Goal: Information Seeking & Learning: Learn about a topic

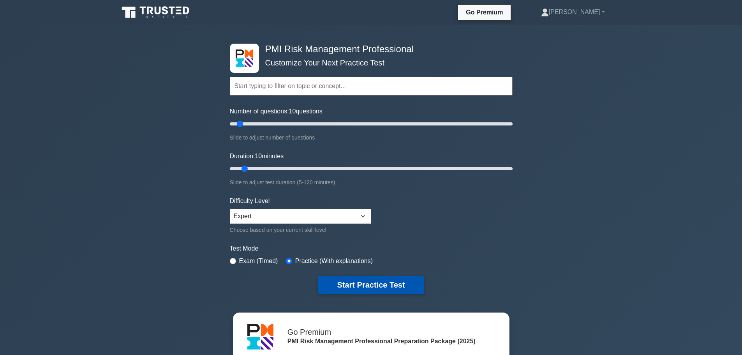
click at [370, 290] on button "Start Practice Test" at bounding box center [370, 285] width 105 height 18
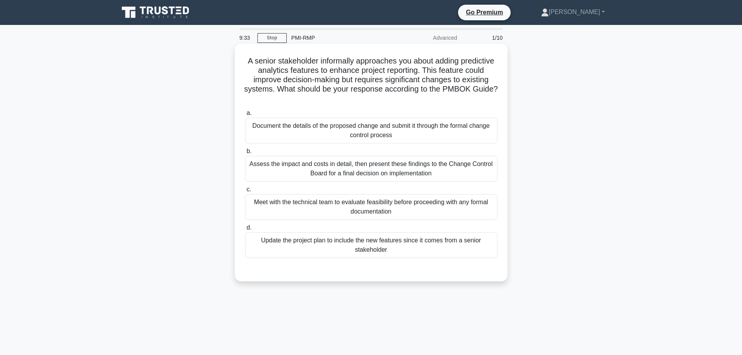
click at [354, 170] on div "Assess the impact and costs in detail, then present these findings to the Chang…" at bounding box center [371, 169] width 253 height 26
click at [245, 154] on input "b. Assess the impact and costs in detail, then present these findings to the Ch…" at bounding box center [245, 151] width 0 height 5
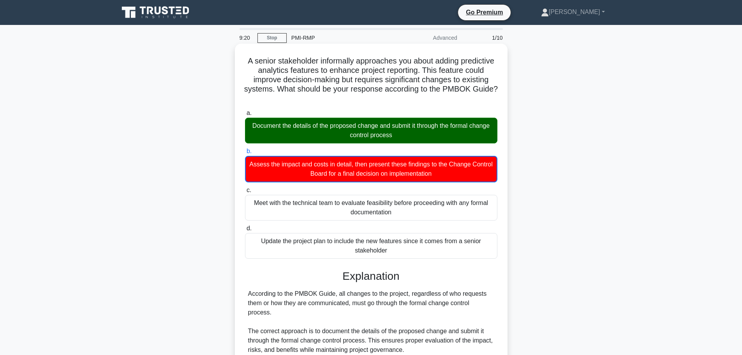
drag, startPoint x: 316, startPoint y: 125, endPoint x: 413, endPoint y: 132, distance: 96.9
click at [413, 132] on div "Document the details of the proposed change and submit it through the formal ch…" at bounding box center [371, 131] width 253 height 26
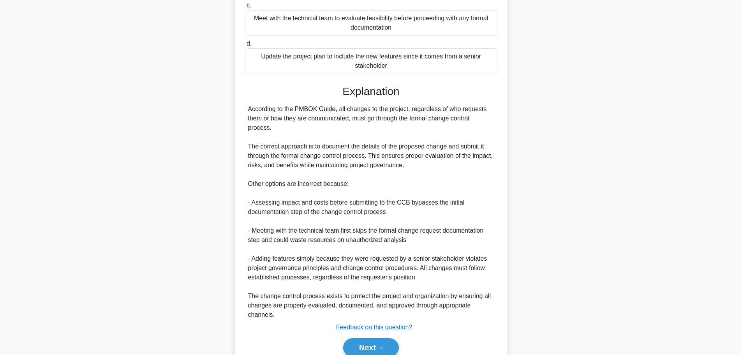
scroll to position [220, 0]
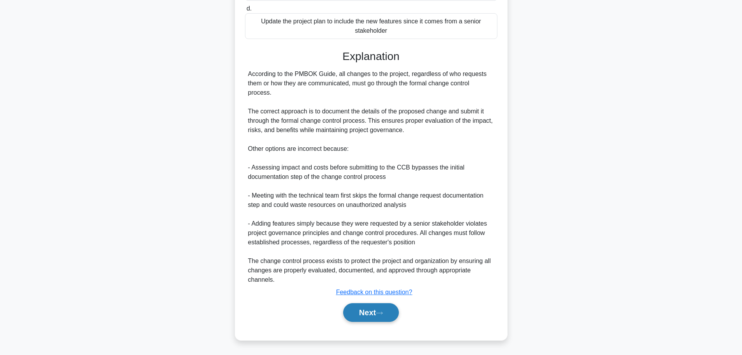
click at [362, 315] on button "Next" at bounding box center [371, 312] width 56 height 19
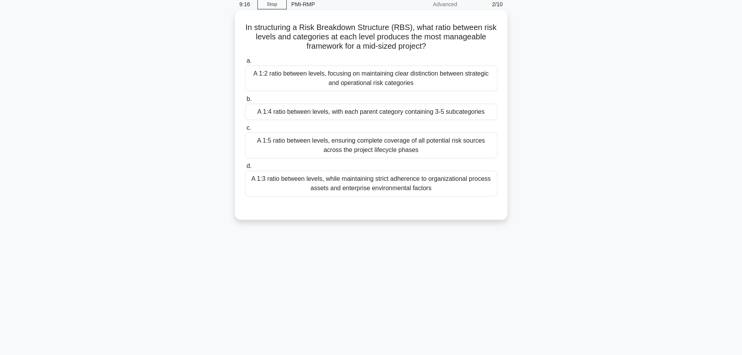
scroll to position [0, 0]
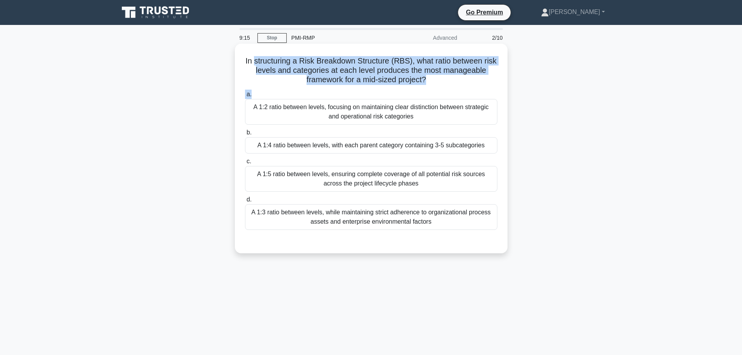
drag, startPoint x: 261, startPoint y: 65, endPoint x: 500, endPoint y: 93, distance: 240.5
click at [500, 93] on div "In structuring a Risk Breakdown Structure (RBS), what ratio between risk levels…" at bounding box center [371, 148] width 267 height 203
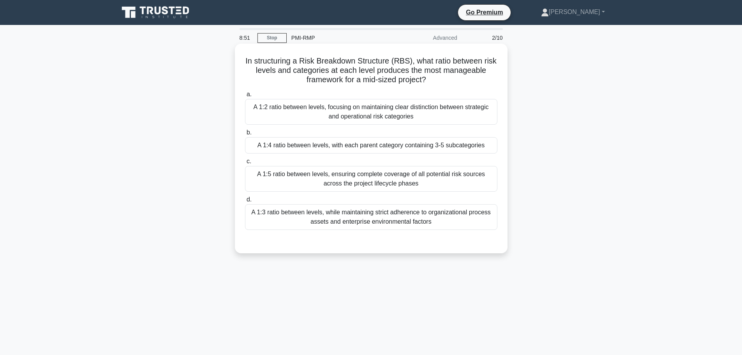
click at [373, 116] on div "A 1:2 ratio between levels, focusing on maintaining clear distinction between s…" at bounding box center [371, 112] width 253 height 26
click at [245, 97] on input "a. A 1:2 ratio between levels, focusing on maintaining clear distinction betwee…" at bounding box center [245, 94] width 0 height 5
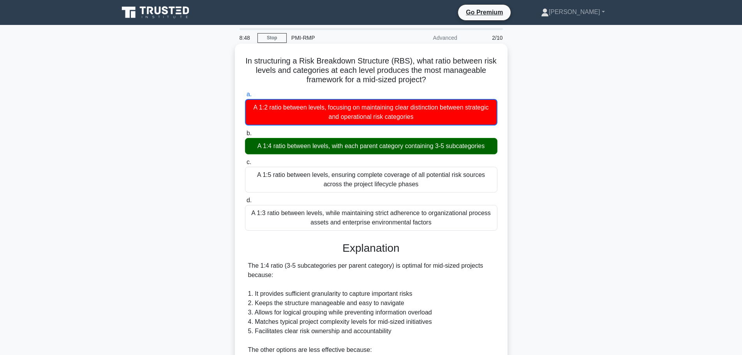
drag, startPoint x: 371, startPoint y: 147, endPoint x: 497, endPoint y: 152, distance: 126.0
click at [497, 152] on div "A 1:4 ratio between levels, with each parent category containing 3-5 subcategor…" at bounding box center [371, 146] width 253 height 16
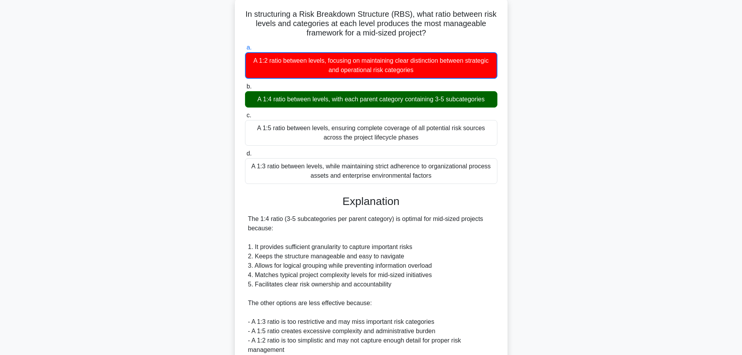
scroll to position [145, 0]
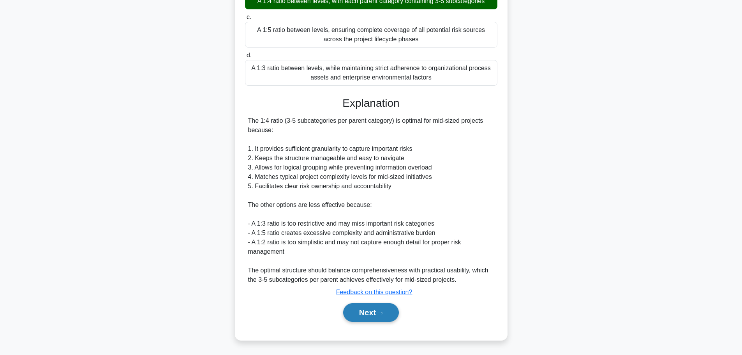
click at [357, 319] on button "Next" at bounding box center [371, 312] width 56 height 19
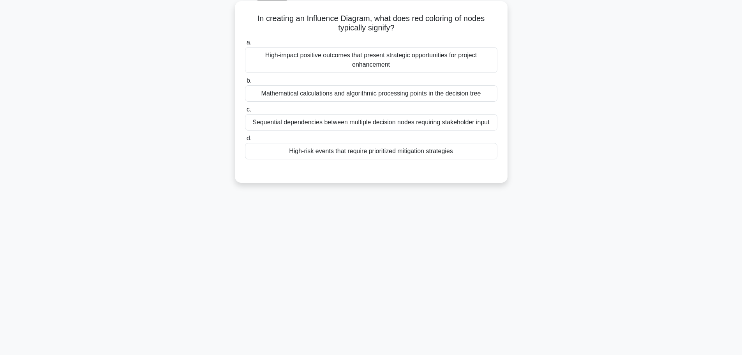
scroll to position [0, 0]
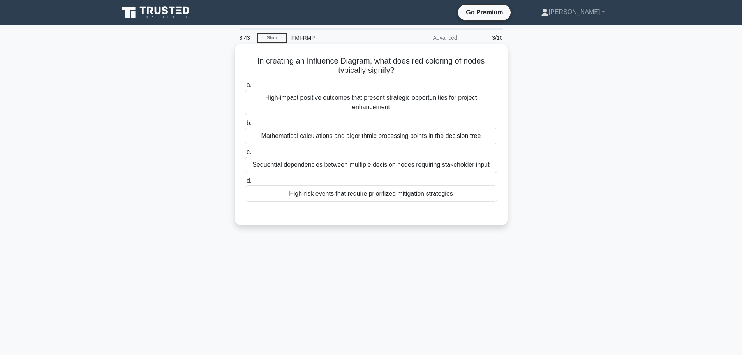
drag, startPoint x: 269, startPoint y: 63, endPoint x: 416, endPoint y: 71, distance: 147.5
click at [416, 71] on h5 "In creating an Influence Diagram, what does red coloring of nodes typically sig…" at bounding box center [371, 65] width 254 height 19
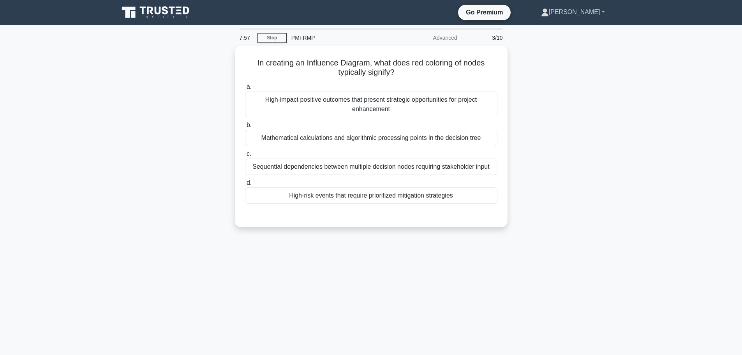
click at [549, 13] on icon at bounding box center [545, 13] width 8 height 8
click at [570, 31] on link "Profile" at bounding box center [554, 30] width 62 height 12
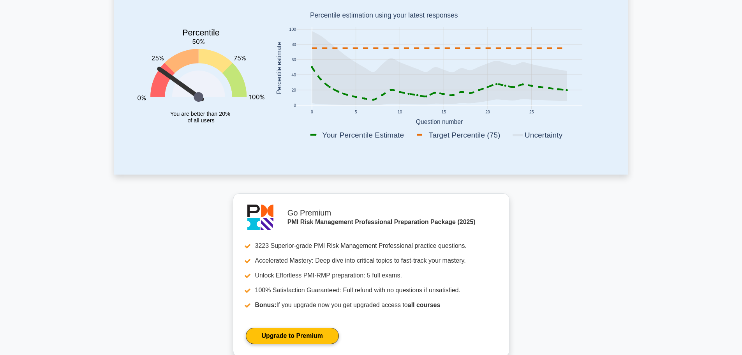
scroll to position [117, 0]
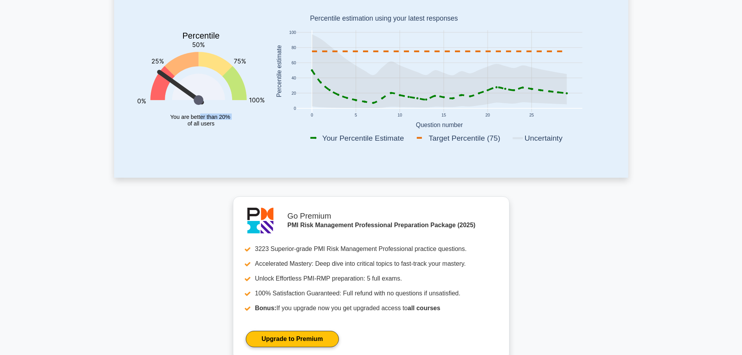
drag, startPoint x: 200, startPoint y: 112, endPoint x: 179, endPoint y: 135, distance: 31.4
click at [179, 135] on icon "Percentile You are better than 20% of all users" at bounding box center [201, 72] width 127 height 153
drag, startPoint x: 214, startPoint y: 124, endPoint x: 147, endPoint y: 107, distance: 69.1
click at [145, 117] on icon "Percentile You are better than 20% of all users" at bounding box center [201, 72] width 127 height 153
